Goal: Navigation & Orientation: Find specific page/section

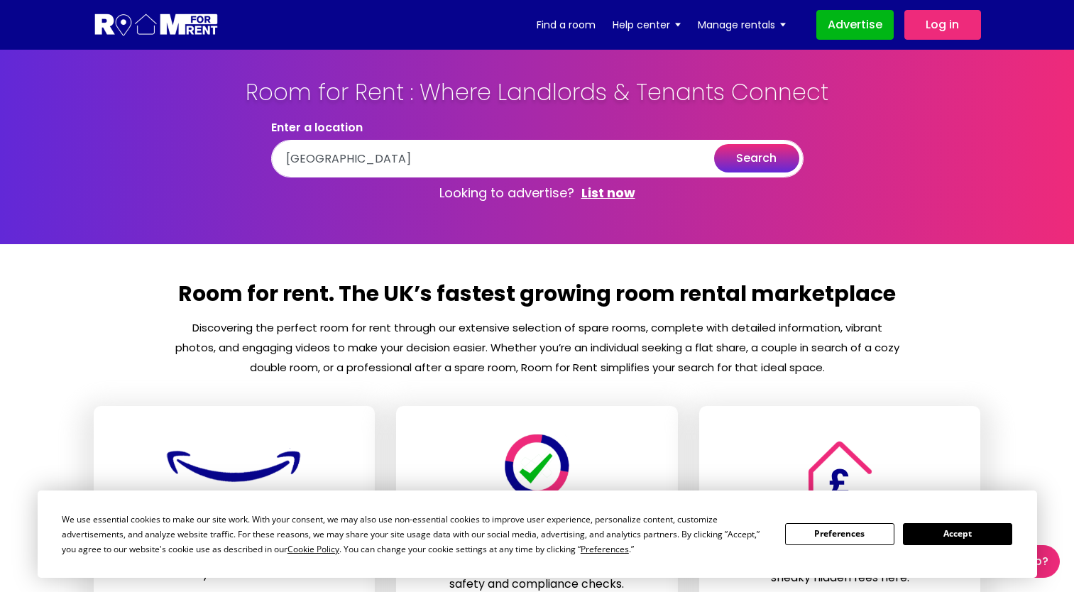
type input "[GEOGRAPHIC_DATA]"
drag, startPoint x: 0, startPoint y: 0, endPoint x: 753, endPoint y: 154, distance: 768.3
click at [753, 154] on button "search" at bounding box center [756, 158] width 85 height 28
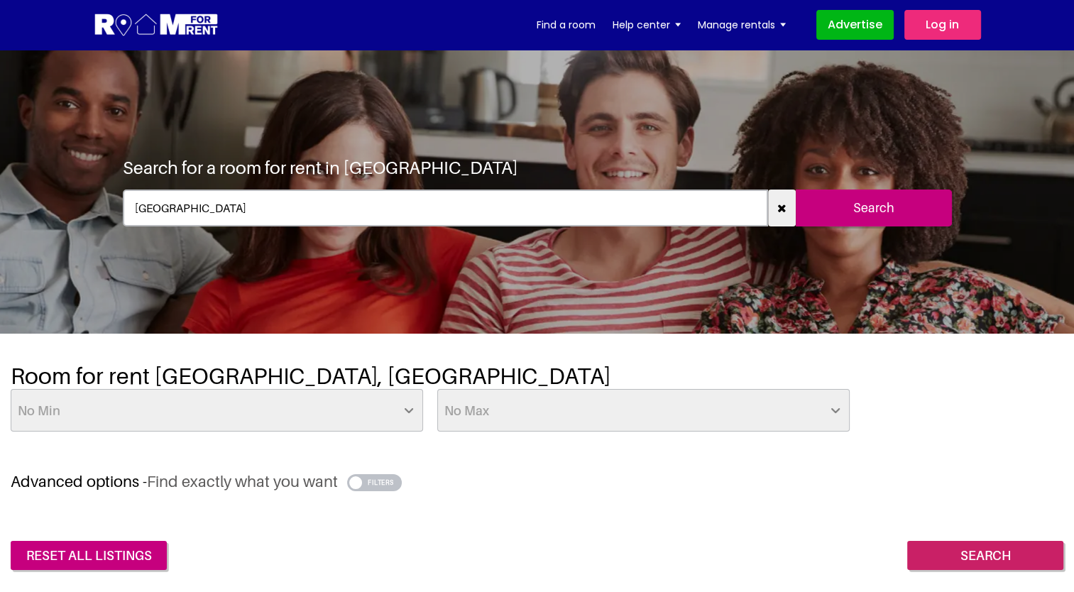
click at [964, 550] on input "Search" at bounding box center [986, 556] width 156 height 30
